Goal: Find specific page/section: Find specific page/section

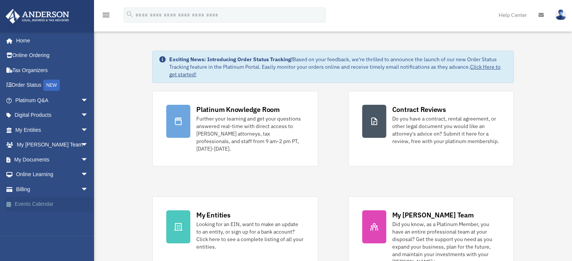
click at [52, 200] on link "Events Calendar" at bounding box center [52, 204] width 94 height 15
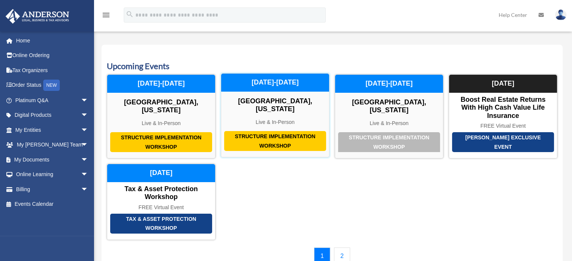
click at [293, 131] on div "Structure Implementation Workshop" at bounding box center [275, 141] width 102 height 20
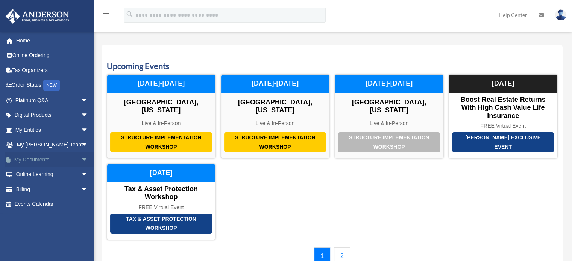
click at [81, 158] on span "arrow_drop_down" at bounding box center [88, 159] width 15 height 15
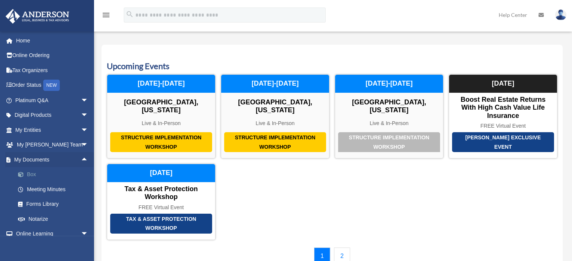
click at [63, 177] on link "Box" at bounding box center [55, 174] width 89 height 15
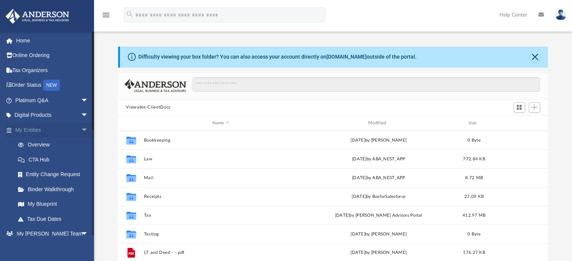
click at [81, 130] on span "arrow_drop_down" at bounding box center [88, 130] width 15 height 15
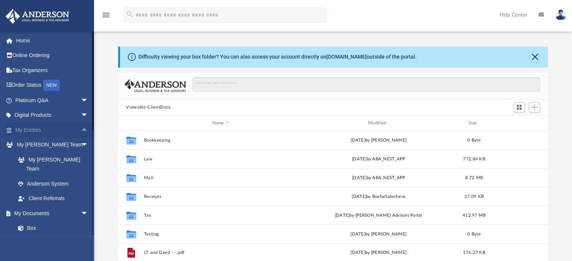
click at [81, 130] on span "arrow_drop_up" at bounding box center [88, 130] width 15 height 15
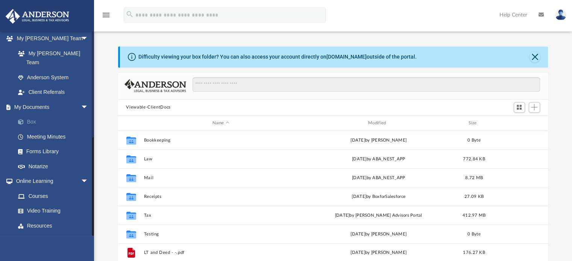
scroll to position [215, 0]
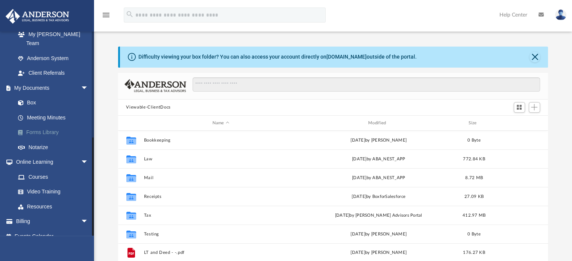
click at [48, 125] on link "Forms Library" at bounding box center [55, 132] width 89 height 15
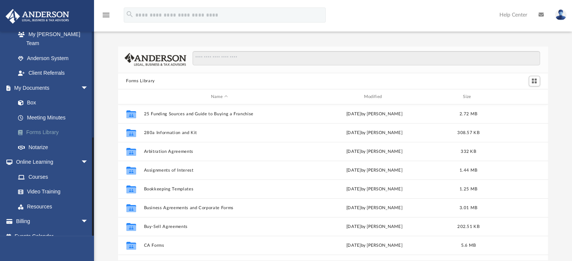
scroll to position [165, 424]
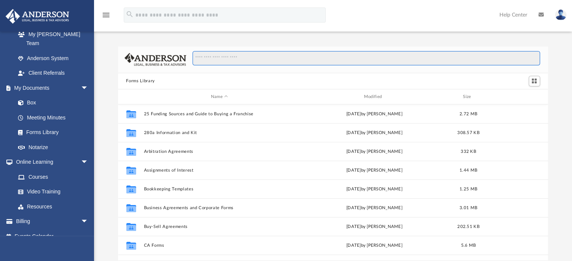
click at [231, 61] on input "Search files and folders" at bounding box center [365, 58] width 347 height 14
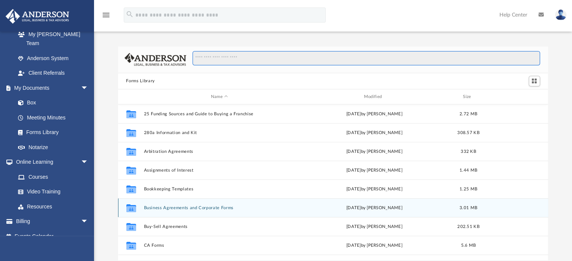
scroll to position [75, 0]
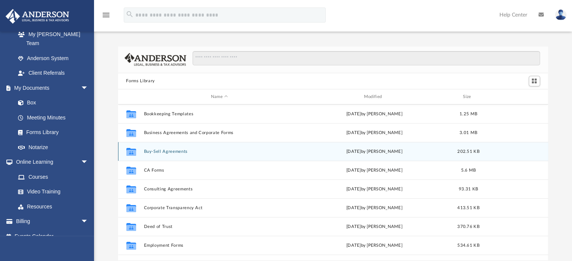
click at [168, 151] on button "Buy-Sell Agreements" at bounding box center [220, 151] width 152 height 5
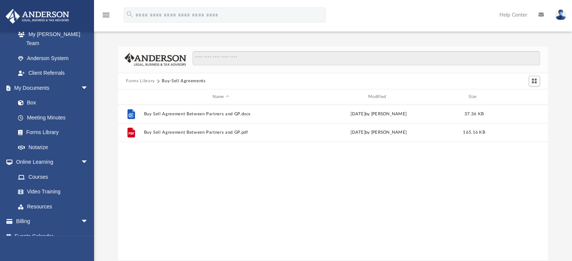
scroll to position [0, 0]
click at [146, 82] on button "Forms Library" at bounding box center [140, 81] width 29 height 7
